Goal: Information Seeking & Learning: Learn about a topic

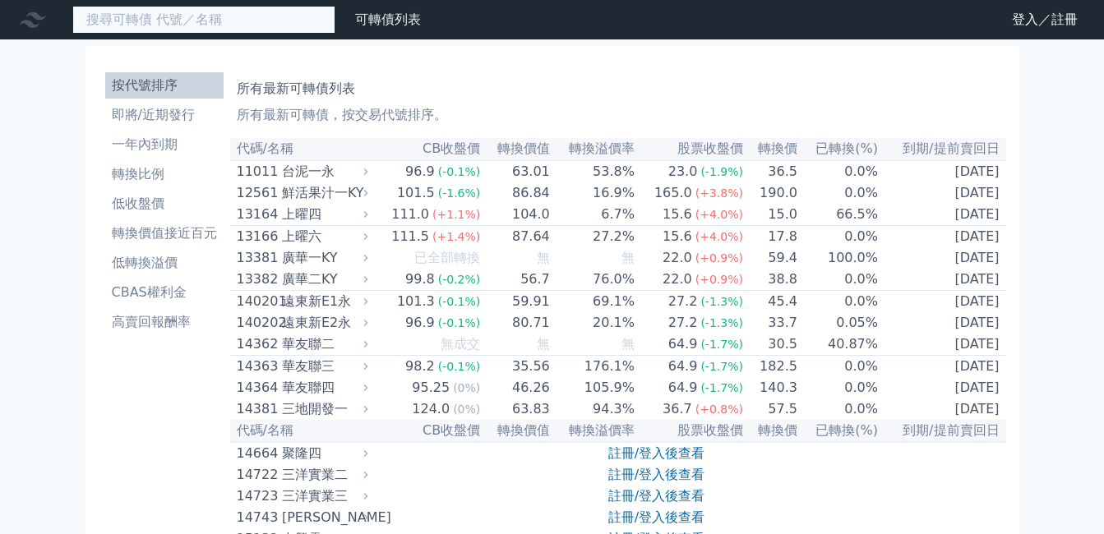
click at [285, 18] on input at bounding box center [203, 20] width 263 height 28
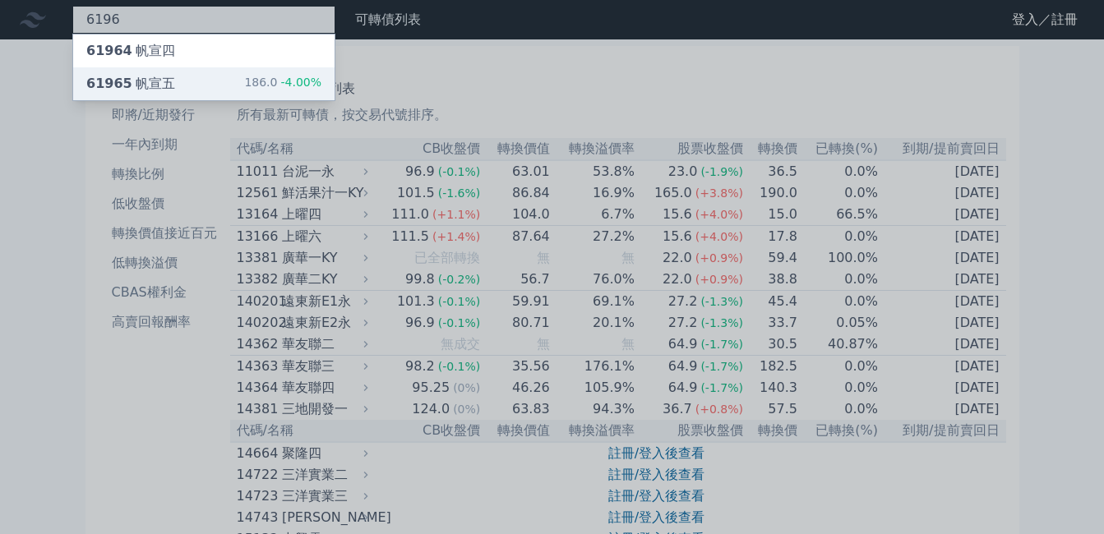
type input "6196"
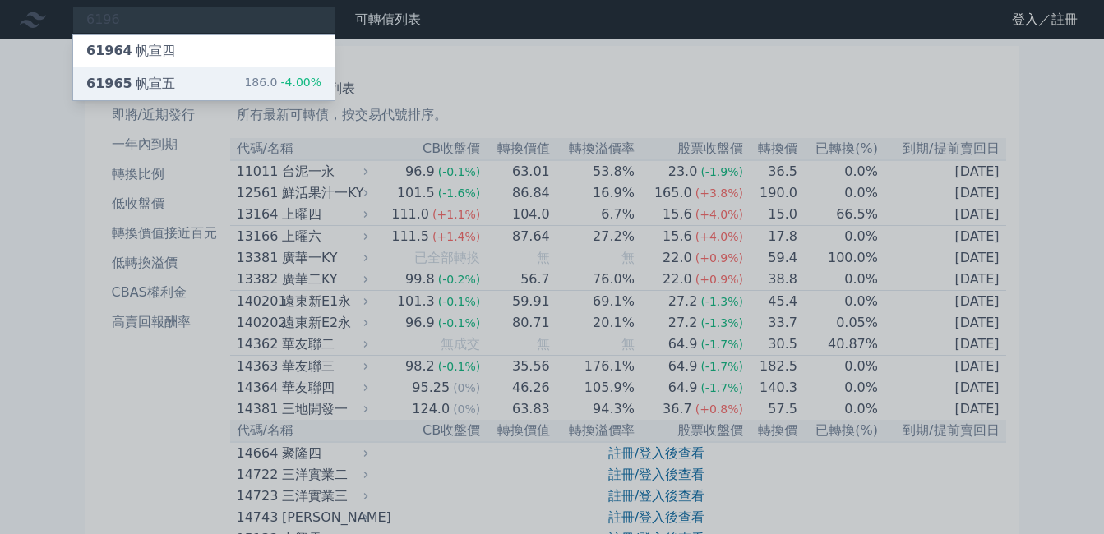
click at [109, 77] on span "61965" at bounding box center [109, 84] width 46 height 16
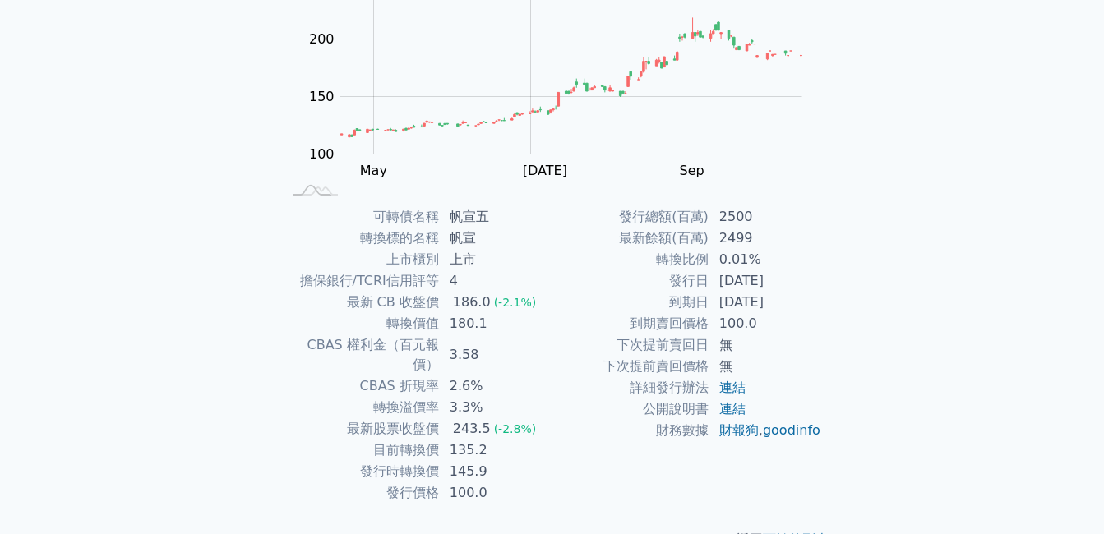
scroll to position [227, 0]
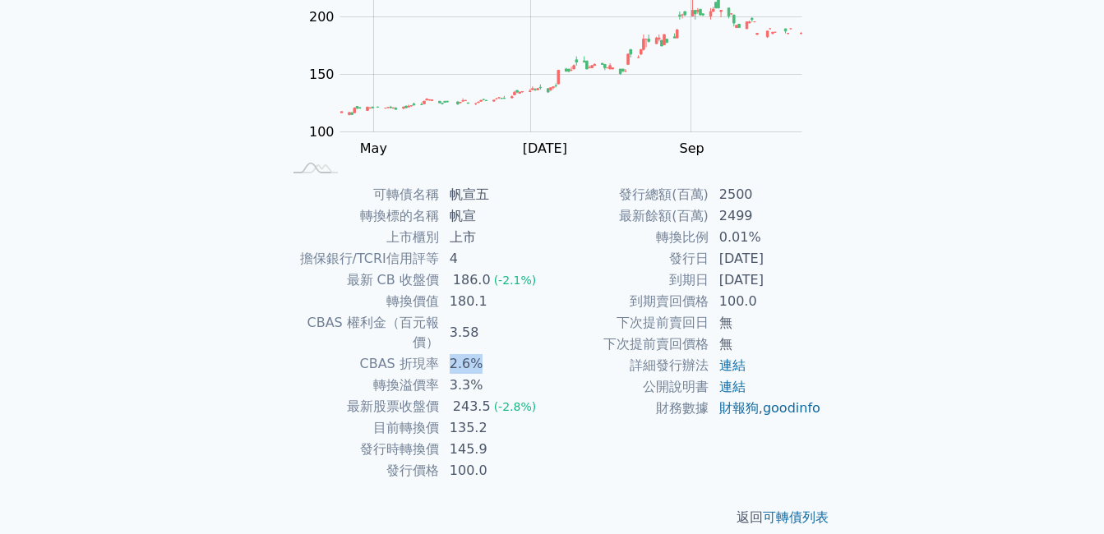
drag, startPoint x: 481, startPoint y: 346, endPoint x: 450, endPoint y: 349, distance: 30.6
click at [450, 353] on td "2.6%" at bounding box center [496, 363] width 113 height 21
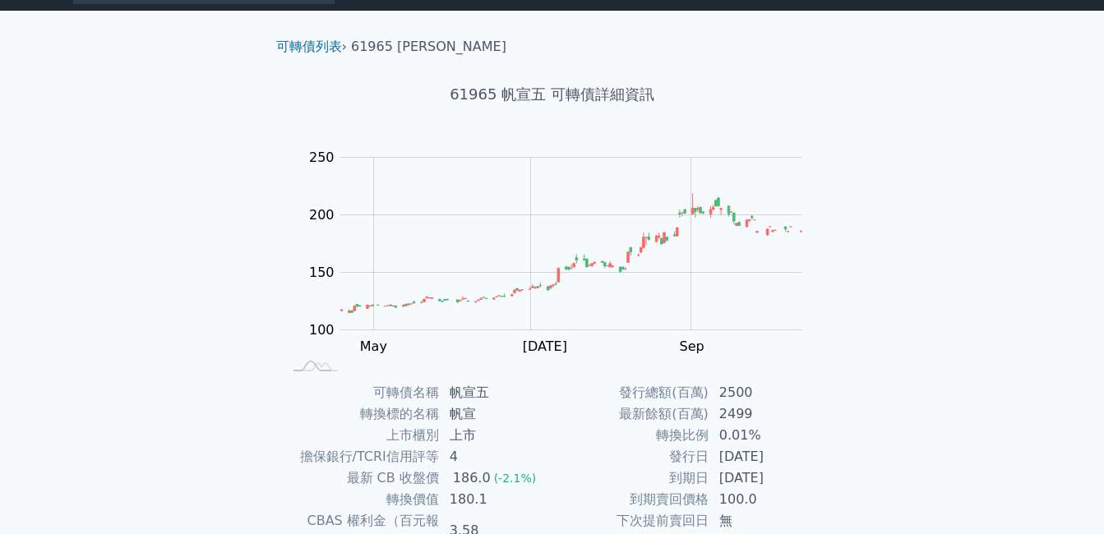
scroll to position [0, 0]
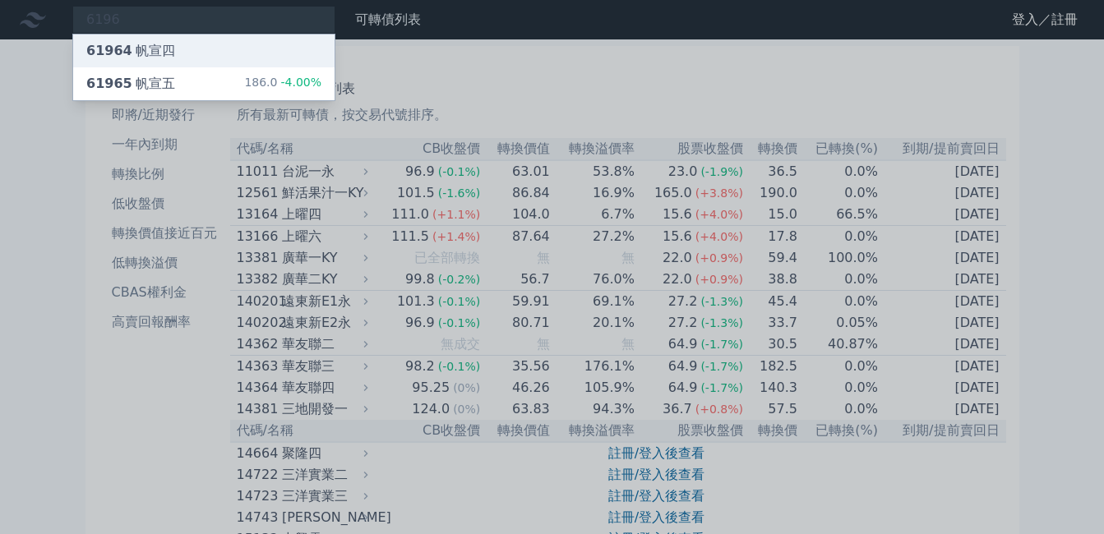
click at [155, 57] on div "61964 帆宣四" at bounding box center [130, 51] width 89 height 20
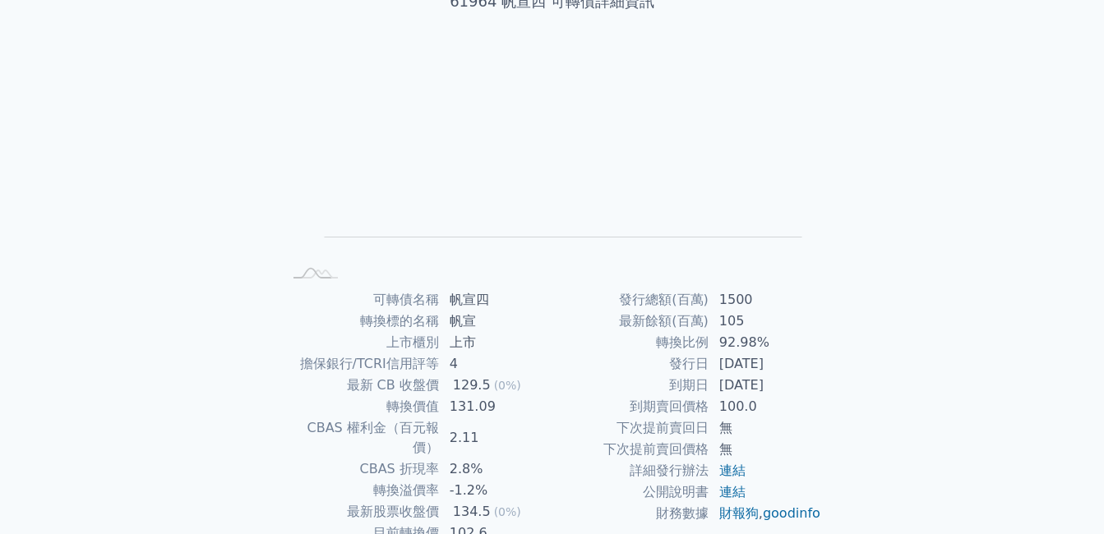
scroll to position [164, 0]
